Goal: Answer question/provide support

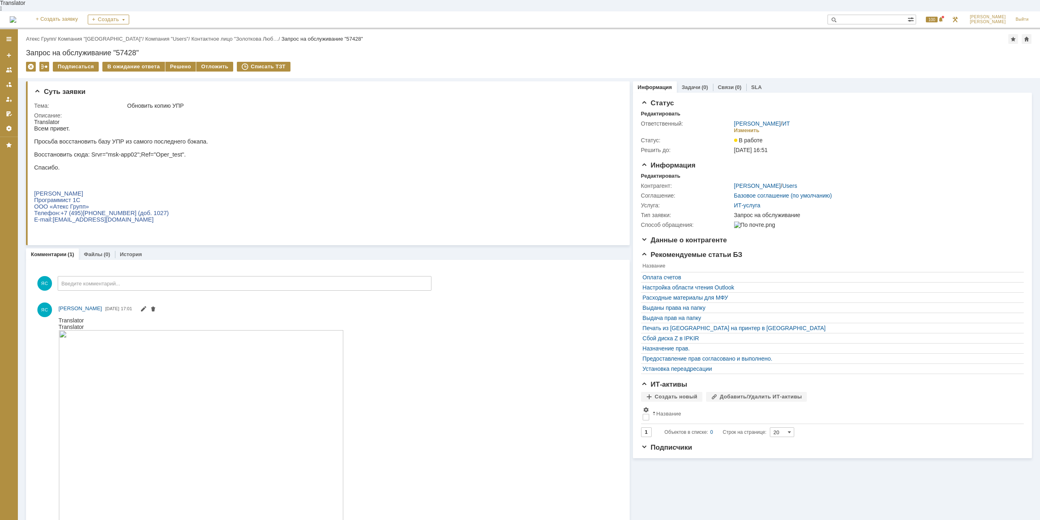
click at [40, 34] on div "Назад | Атекс Групп / Компания "Moscow" / Компания "Users" / Контактное лицо "З…" at bounding box center [529, 39] width 1006 height 10
click at [40, 36] on link "Атекс Групп" at bounding box center [40, 39] width 29 height 6
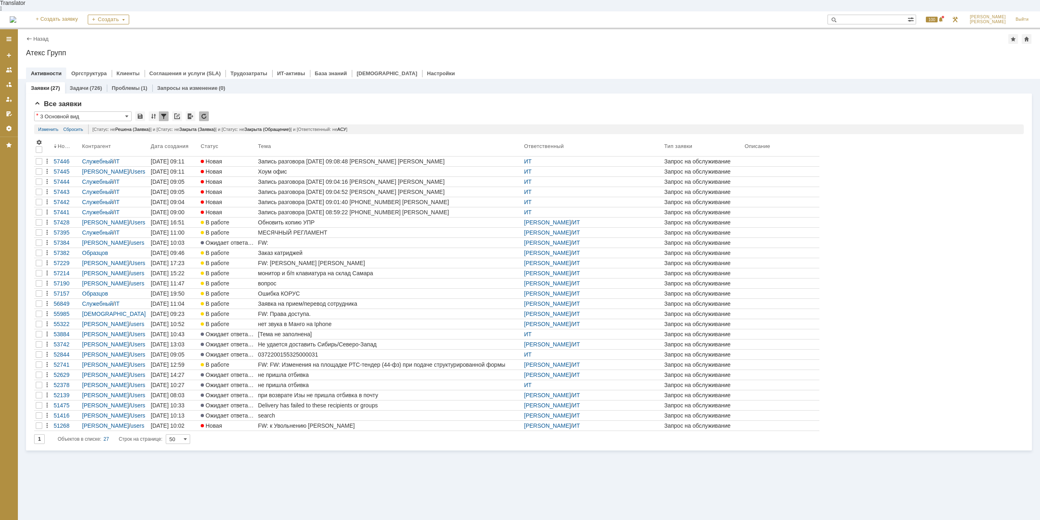
click at [280, 168] on div "Хоум офис" at bounding box center [389, 171] width 263 height 7
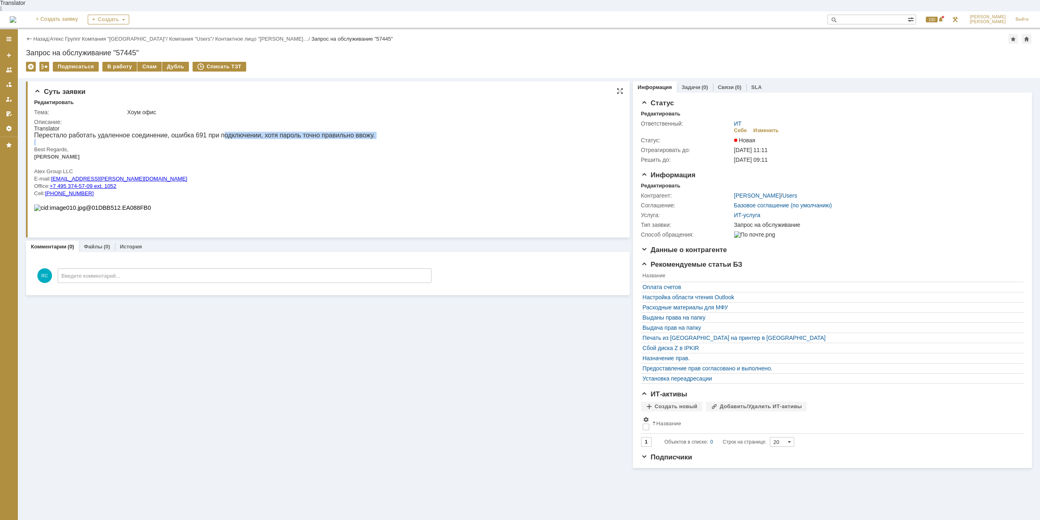
drag, startPoint x: 222, startPoint y: 130, endPoint x: 289, endPoint y: 134, distance: 67.2
click at [289, 134] on body "Translator Перестало работать удаленное соединение, ошибка 691 при подключении,…" at bounding box center [204, 168] width 341 height 86
click at [302, 132] on div "Перестало работать удаленное соединение, ошибка 691 при подключении, хотя парол…" at bounding box center [204, 135] width 341 height 7
drag, startPoint x: 295, startPoint y: 127, endPoint x: 358, endPoint y: 126, distance: 63.4
click at [358, 132] on div "Перестало работать удаленное соединение, ошибка 691 при подключении, хотя парол…" at bounding box center [204, 135] width 341 height 7
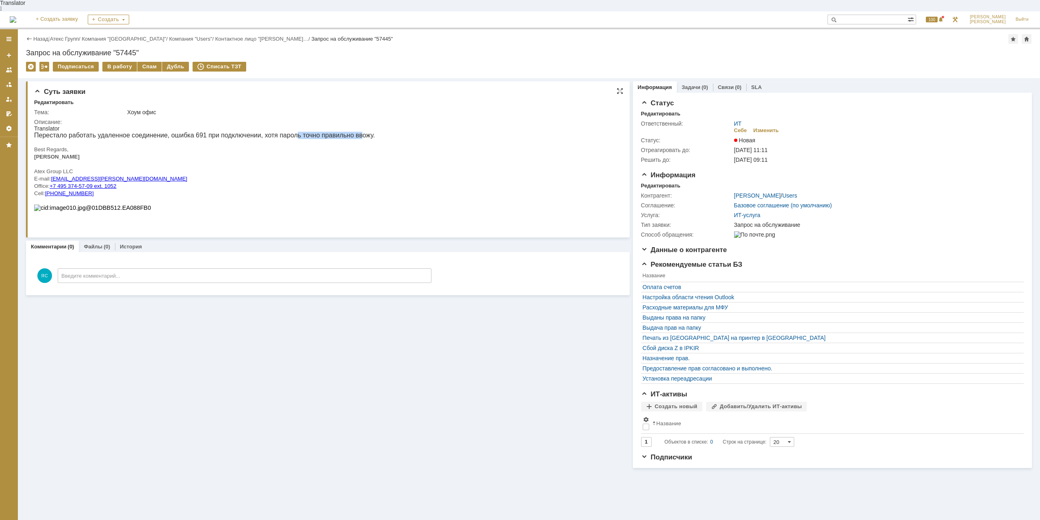
click at [359, 132] on div "Перестало работать удаленное соединение, ошибка 691 при подключении, хотя парол…" at bounding box center [204, 135] width 341 height 7
drag, startPoint x: 387, startPoint y: 129, endPoint x: 291, endPoint y: 130, distance: 96.3
click at [291, 130] on html "Translator Перестало работать удаленное соединение, ошибка 691 при подключении,…" at bounding box center [325, 168] width 583 height 86
drag, startPoint x: 287, startPoint y: 128, endPoint x: 324, endPoint y: 236, distance: 114.2
click at [287, 132] on div "Перестало работать удаленное соединение, ошибка 691 при подключении, хотя парол…" at bounding box center [204, 135] width 341 height 7
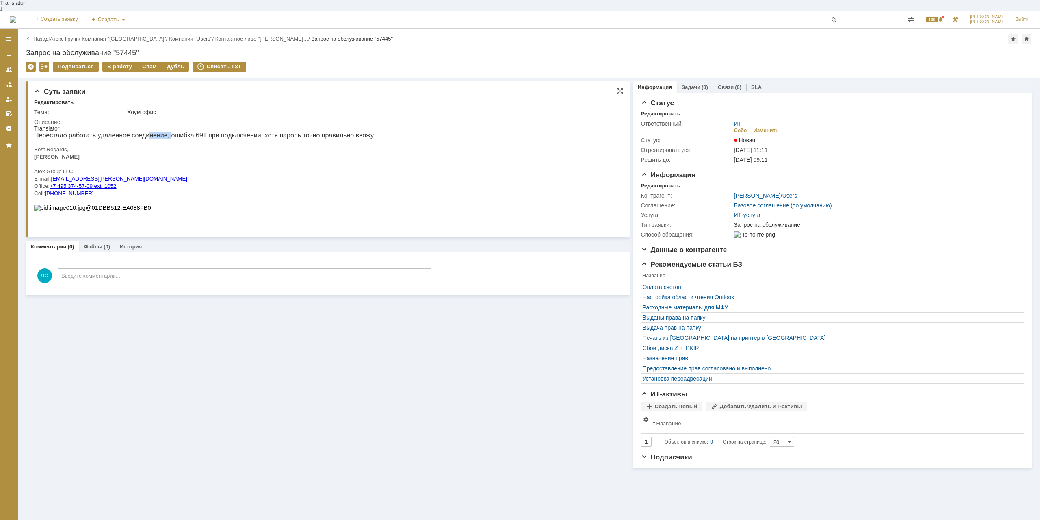
click at [169, 132] on div "Перестало работать удаленное соединение, ошибка 691 при подключении, хотя парол…" at bounding box center [204, 135] width 341 height 7
click at [242, 208] on p at bounding box center [204, 207] width 341 height 7
drag, startPoint x: 190, startPoint y: 131, endPoint x: 247, endPoint y: 129, distance: 56.5
click at [247, 132] on div "Перестало работать удаленное соединение, ошибка 691 при подключении, хотя парол…" at bounding box center [204, 135] width 341 height 7
drag, startPoint x: 250, startPoint y: 126, endPoint x: 332, endPoint y: 135, distance: 82.2
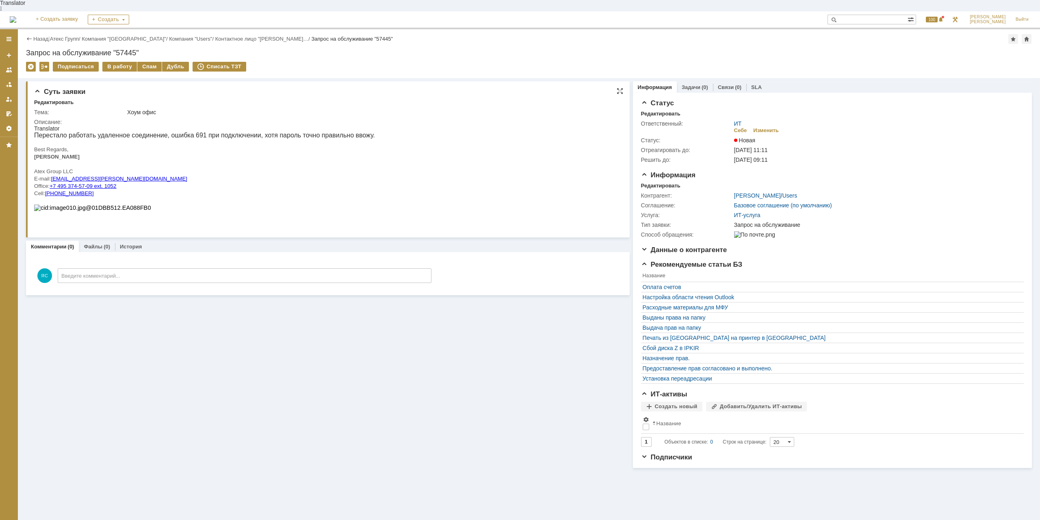
click at [251, 132] on div "Перестало работать удаленное соединение, ошибка 691 при подключении, хотя парол…" at bounding box center [204, 135] width 341 height 7
drag, startPoint x: 372, startPoint y: 129, endPoint x: 385, endPoint y: 129, distance: 13.0
click at [385, 129] on html "Translator Перестало работать удаленное соединение, ошибка 691 при подключении,…" at bounding box center [325, 168] width 583 height 86
click at [380, 128] on html "Translator Перестало работать удаленное соединение, ошибка 691 при подключении,…" at bounding box center [325, 168] width 583 height 86
drag, startPoint x: 37, startPoint y: 147, endPoint x: 61, endPoint y: 147, distance: 24.0
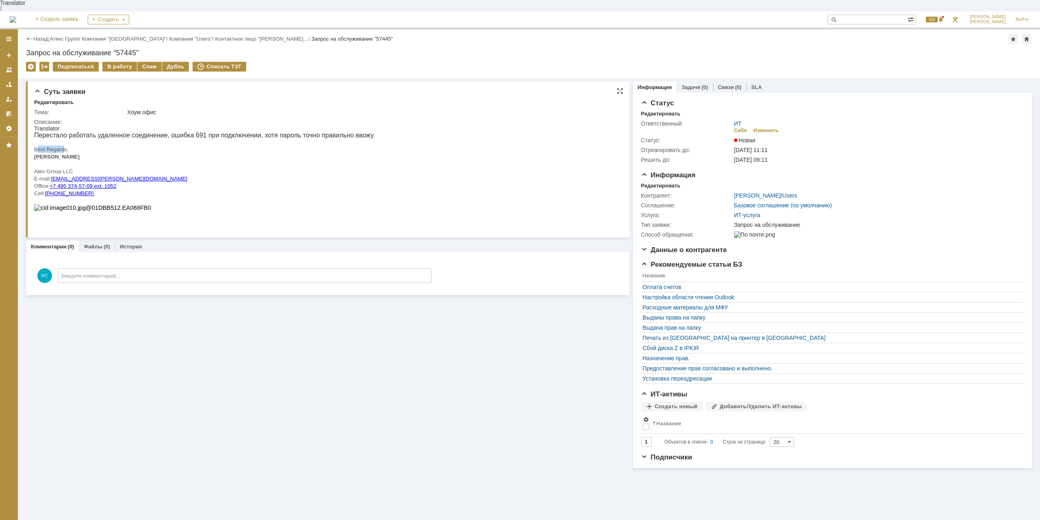
click at [61, 147] on span "Best Regards, [PERSON_NAME] Atex Group LLC" at bounding box center [57, 160] width 46 height 28
click at [77, 146] on p "Best Regards, [PERSON_NAME] Atex Group LLC" at bounding box center [204, 159] width 341 height 29
drag, startPoint x: 377, startPoint y: 130, endPoint x: 388, endPoint y: 130, distance: 10.2
click at [388, 130] on html "Translator Перестало работать удаленное соединение, ошибка 691 при подключении,…" at bounding box center [325, 168] width 583 height 86
click at [295, 132] on div "Перестало работать удаленное соединение, ошибка 691 при подключении, хотя парол…" at bounding box center [204, 135] width 341 height 7
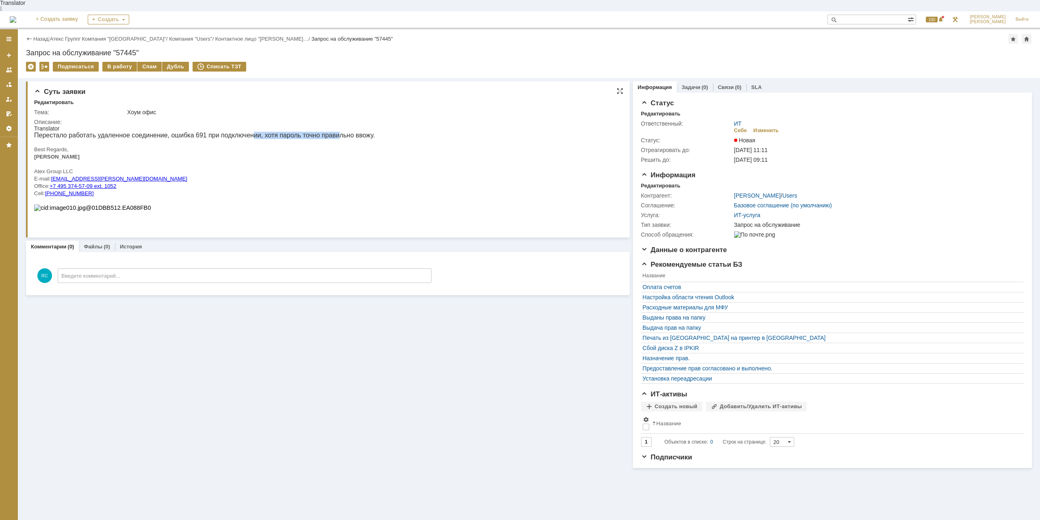
drag, startPoint x: 268, startPoint y: 130, endPoint x: 339, endPoint y: 129, distance: 71.1
click at [336, 132] on div "Перестало работать удаленное соединение, ошибка 691 при подключении, хотя парол…" at bounding box center [204, 135] width 341 height 7
click at [340, 132] on div "Перестало работать удаленное соединение, ошибка 691 при подключении, хотя парол…" at bounding box center [204, 135] width 341 height 7
drag, startPoint x: 297, startPoint y: 113, endPoint x: 305, endPoint y: 113, distance: 7.7
click at [305, 119] on div "Описание:" at bounding box center [325, 122] width 583 height 7
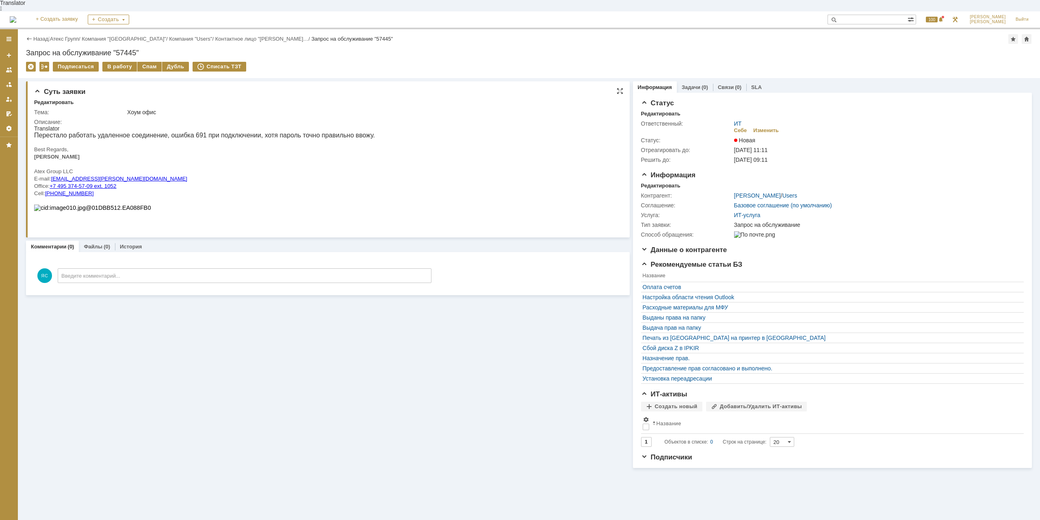
drag, startPoint x: 305, startPoint y: 113, endPoint x: 303, endPoint y: 0, distance: 112.6
click at [305, 119] on div "Описание:" at bounding box center [325, 122] width 583 height 7
drag, startPoint x: 359, startPoint y: 126, endPoint x: 334, endPoint y: 127, distance: 24.4
click at [334, 127] on html "Translator Перестало работать удаленное соединение, ошибка 691 при подключении,…" at bounding box center [325, 168] width 583 height 86
click at [334, 132] on div "Перестало работать удаленное соединение, ошибка 691 при подключении, хотя парол…" at bounding box center [204, 135] width 341 height 7
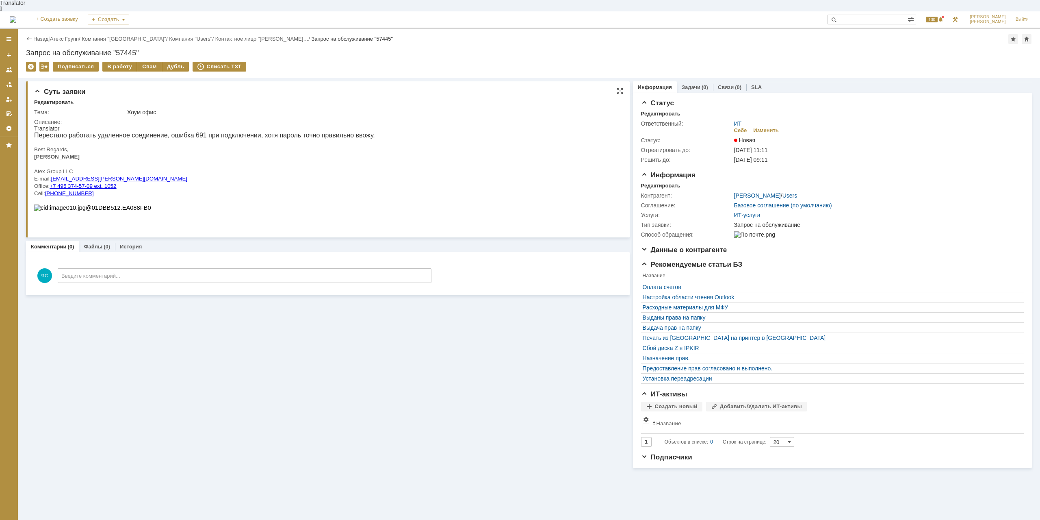
drag, startPoint x: 264, startPoint y: 128, endPoint x: 269, endPoint y: 135, distance: 9.1
click at [267, 132] on div "Перестало работать удаленное соединение, ошибка 691 при подключении, хотя парол…" at bounding box center [204, 135] width 341 height 7
click at [438, 412] on div "Суть заявки Редактировать Тема: Хоум офис Описание: Комментарии (0) Файлы (0) И…" at bounding box center [328, 273] width 604 height 390
click at [272, 385] on div "Суть заявки Редактировать Тема: Хоум офис Описание: Комментарии (0) Файлы (0) И…" at bounding box center [328, 273] width 604 height 390
